Goal: Information Seeking & Learning: Learn about a topic

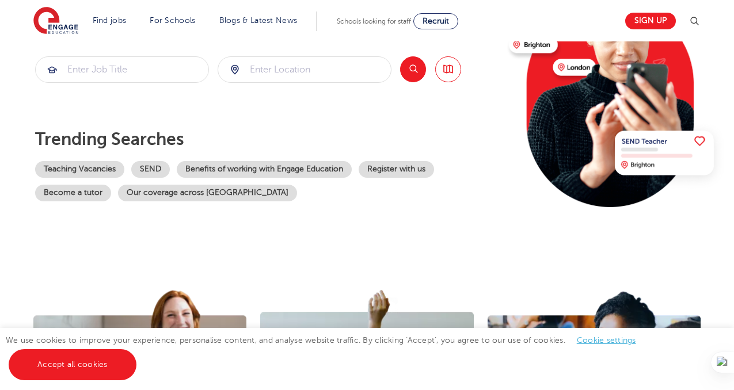
scroll to position [162, 0]
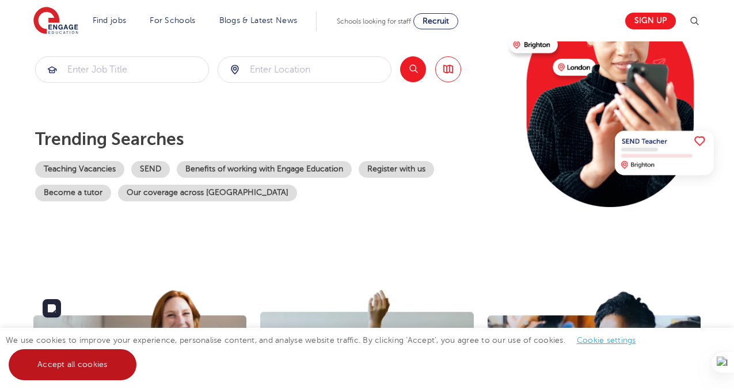
click at [92, 362] on link "Accept all cookies" at bounding box center [73, 364] width 128 height 31
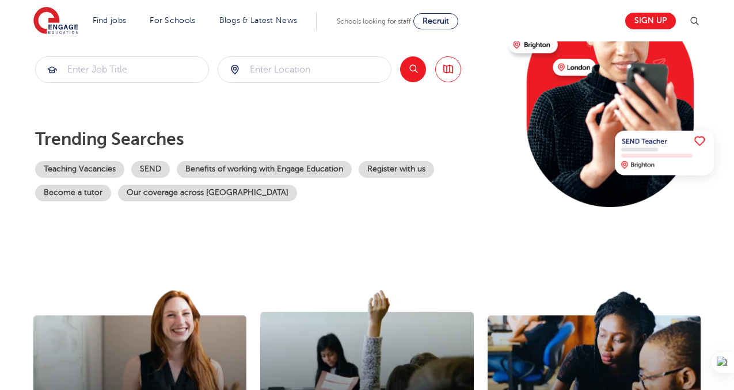
click at [389, 143] on p "Trending searches" at bounding box center [267, 139] width 464 height 21
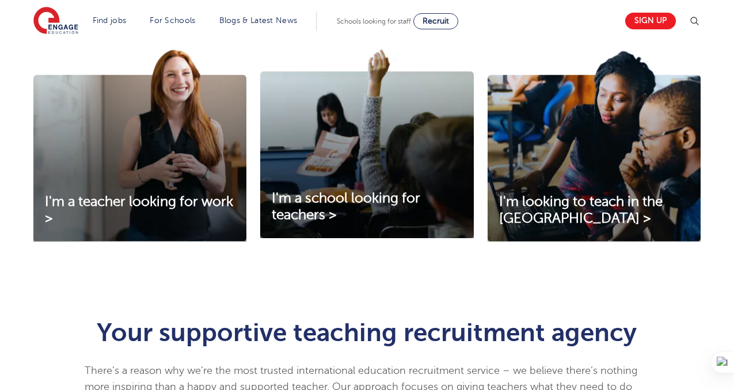
scroll to position [397, 0]
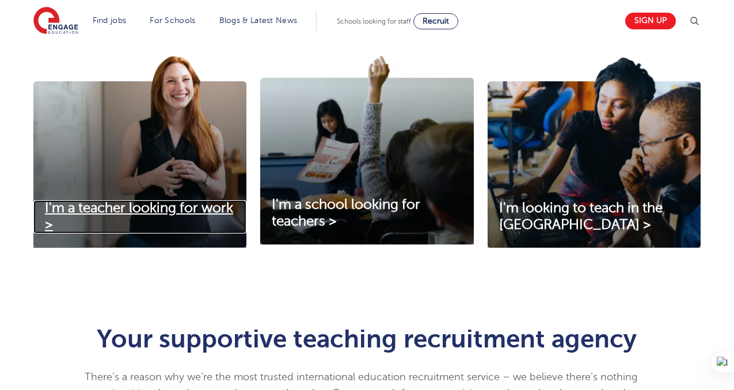
click at [201, 212] on span "I'm a teacher looking for work >" at bounding box center [139, 216] width 188 height 32
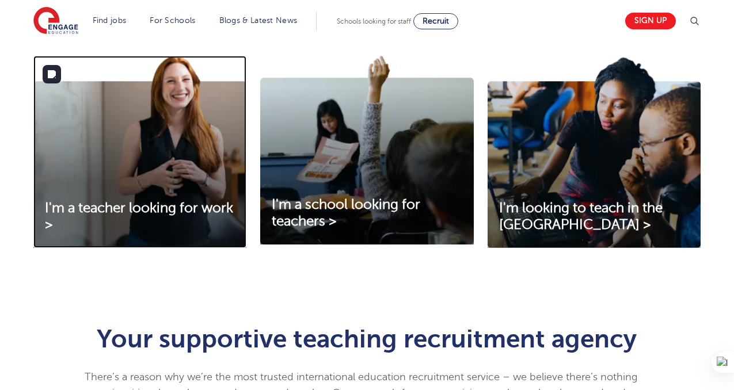
click at [116, 199] on img at bounding box center [139, 152] width 213 height 192
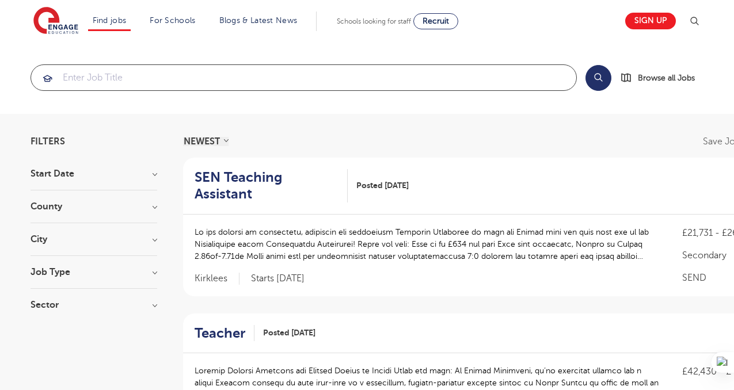
click at [116, 77] on input "search" at bounding box center [303, 77] width 545 height 25
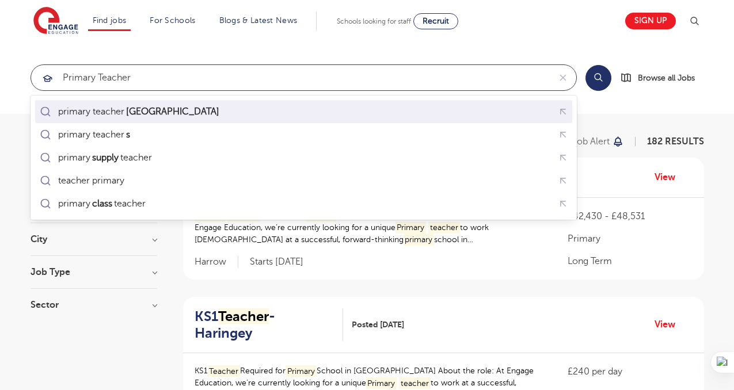
click at [104, 116] on div "primary teacher [GEOGRAPHIC_DATA]" at bounding box center [139, 112] width 163 height 12
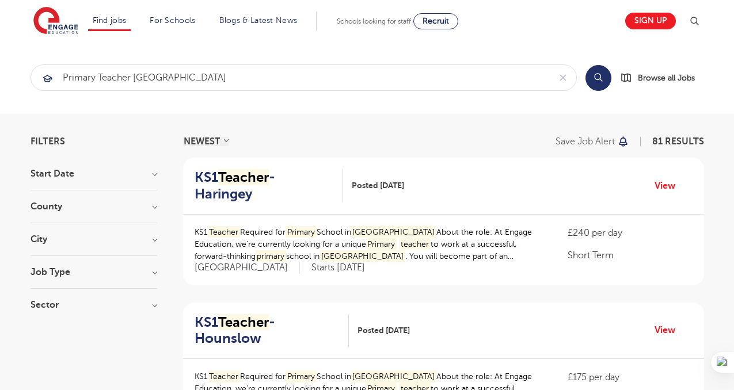
click at [151, 209] on h3 "County" at bounding box center [94, 206] width 127 height 9
click at [156, 208] on h3 "County" at bounding box center [94, 206] width 127 height 9
click at [108, 235] on h3 "City" at bounding box center [94, 239] width 127 height 9
click at [155, 242] on h3 "City" at bounding box center [94, 239] width 127 height 9
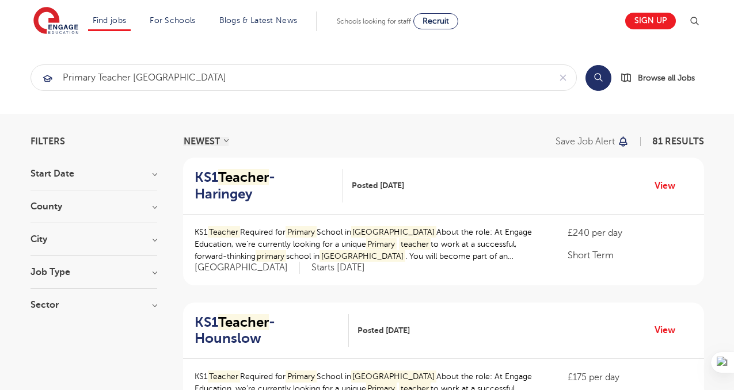
click at [155, 242] on h3 "City" at bounding box center [94, 239] width 127 height 9
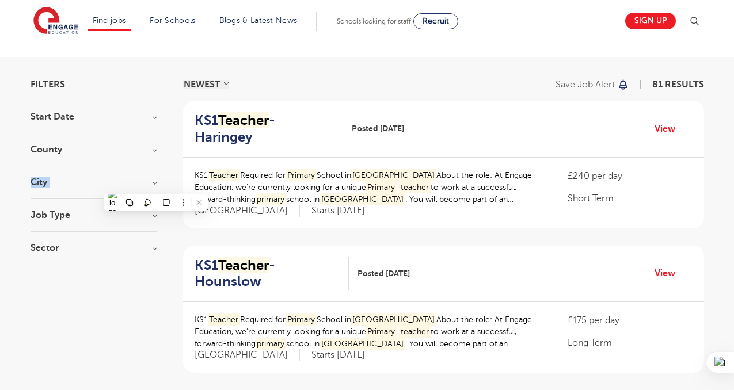
scroll to position [59, 0]
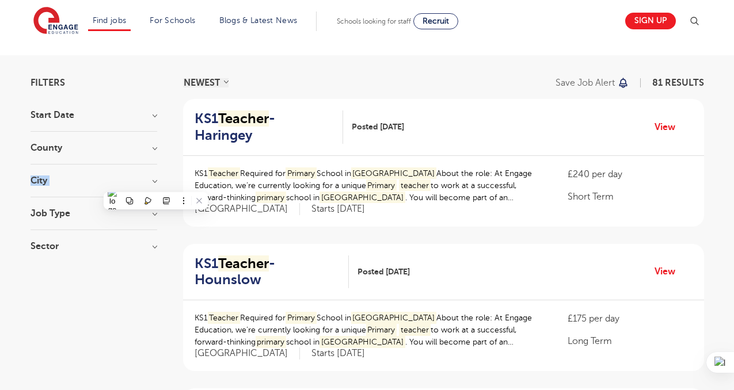
click at [150, 213] on h3 "Job Type" at bounding box center [94, 213] width 127 height 9
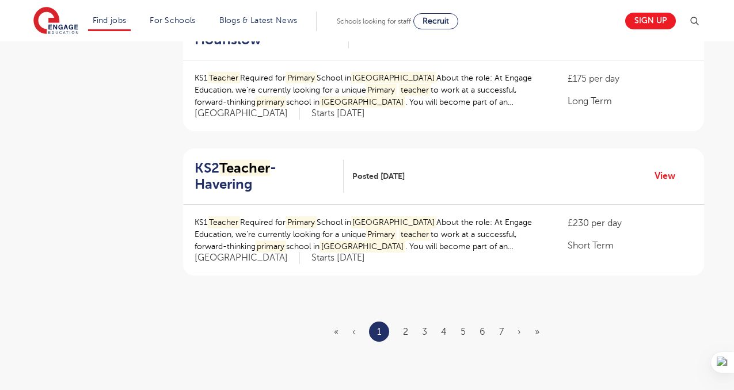
scroll to position [1289, 0]
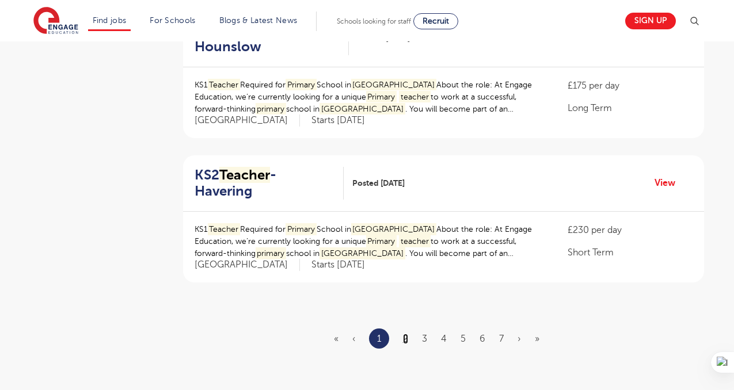
click at [405, 334] on link "2" at bounding box center [405, 339] width 5 height 10
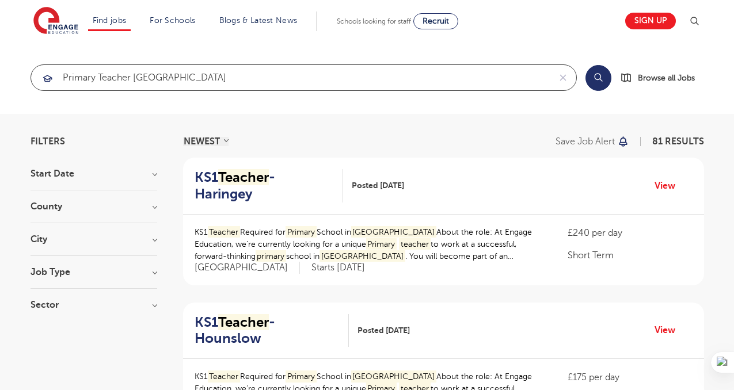
click at [215, 74] on input "primary teacher [GEOGRAPHIC_DATA]" at bounding box center [290, 77] width 519 height 25
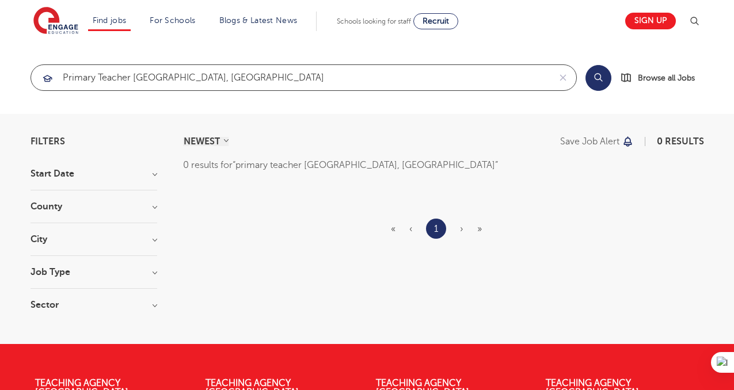
click button "Submit" at bounding box center [0, 0] width 0 height 0
click at [230, 82] on input "primary teacher [GEOGRAPHIC_DATA], [GEOGRAPHIC_DATA]" at bounding box center [290, 77] width 519 height 25
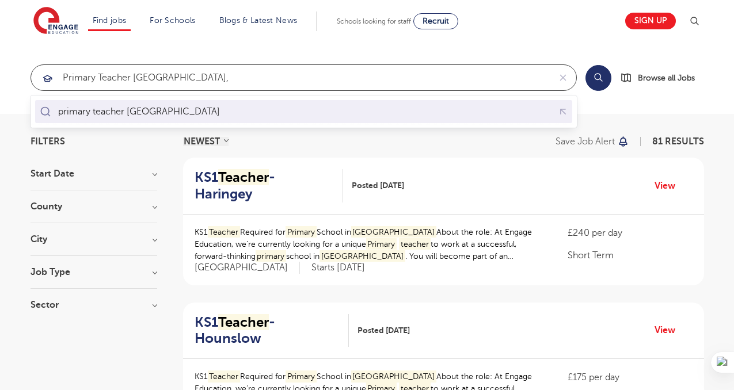
click at [227, 108] on div "primary teacher [GEOGRAPHIC_DATA]" at bounding box center [303, 112] width 532 height 18
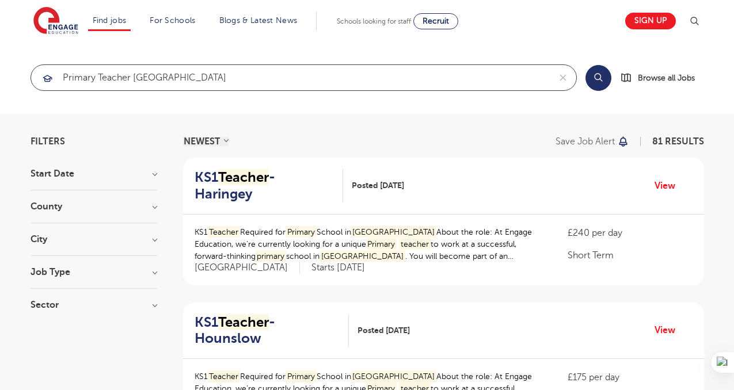
type input "primary teacher [GEOGRAPHIC_DATA]"
click at [45, 272] on h3 "Job Type" at bounding box center [94, 272] width 127 height 9
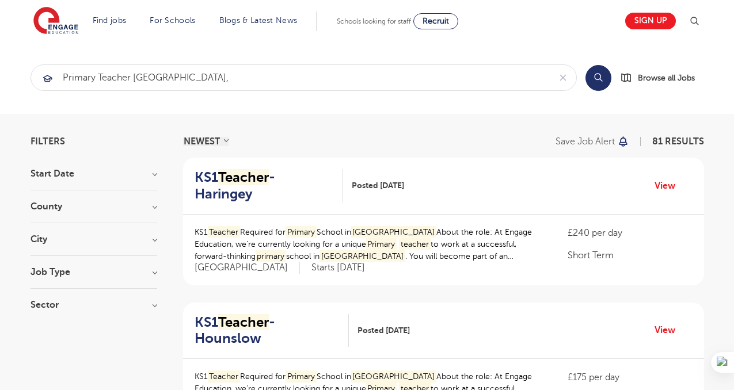
click at [77, 210] on h3 "County" at bounding box center [94, 206] width 127 height 9
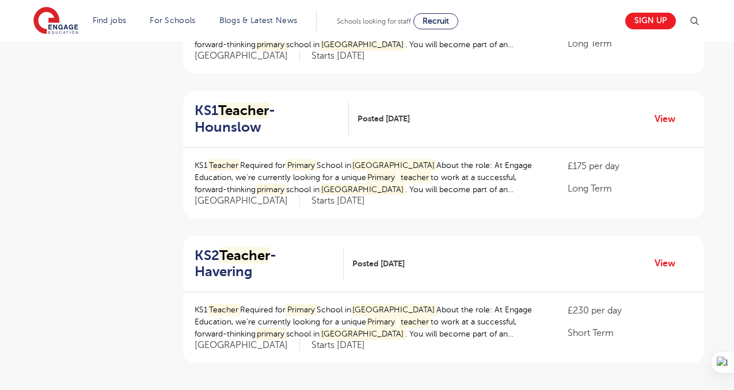
scroll to position [1221, 0]
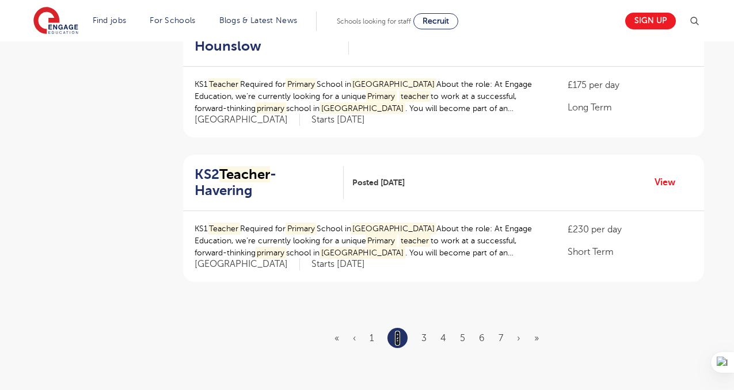
scroll to position [1278, 0]
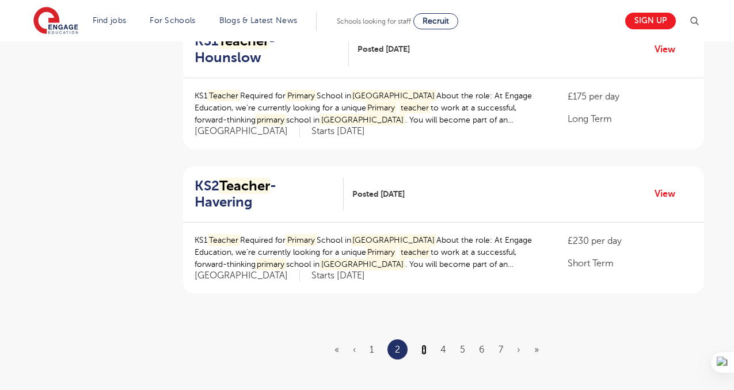
click at [424, 345] on link "3" at bounding box center [423, 350] width 5 height 10
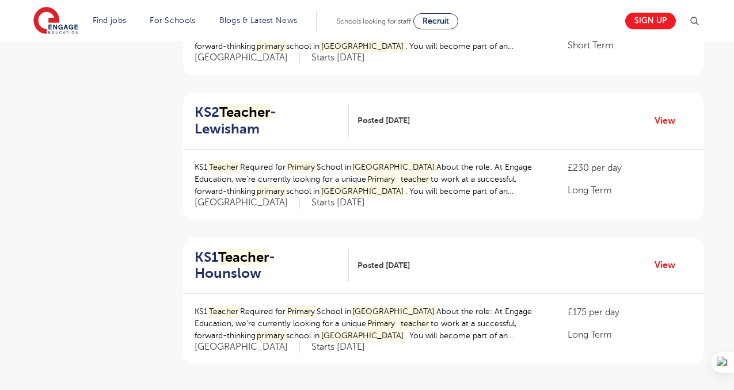
scroll to position [1231, 0]
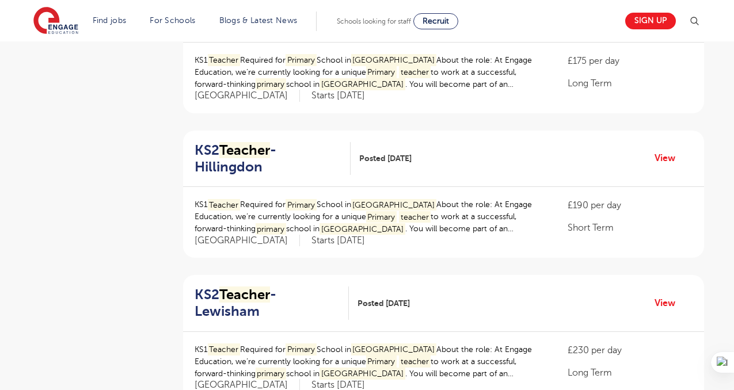
scroll to position [897, 0]
